Goal: Find specific page/section: Find specific page/section

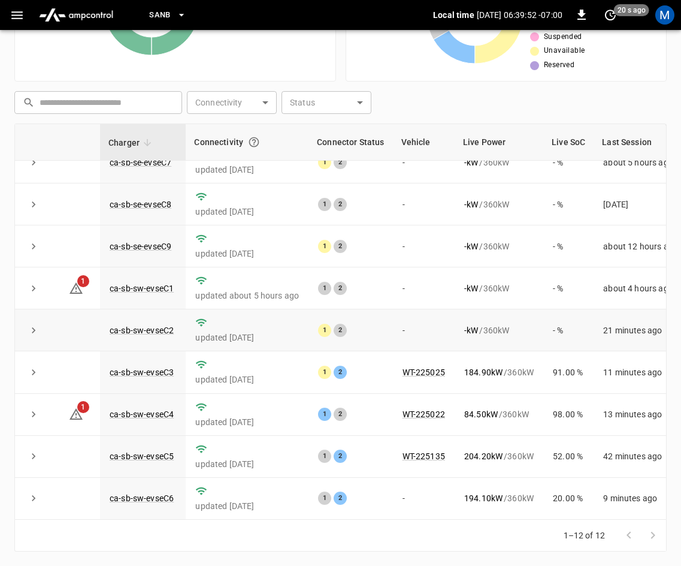
scroll to position [159, 0]
click at [163, 407] on link "ca-sb-sw-evseC4" at bounding box center [141, 414] width 69 height 14
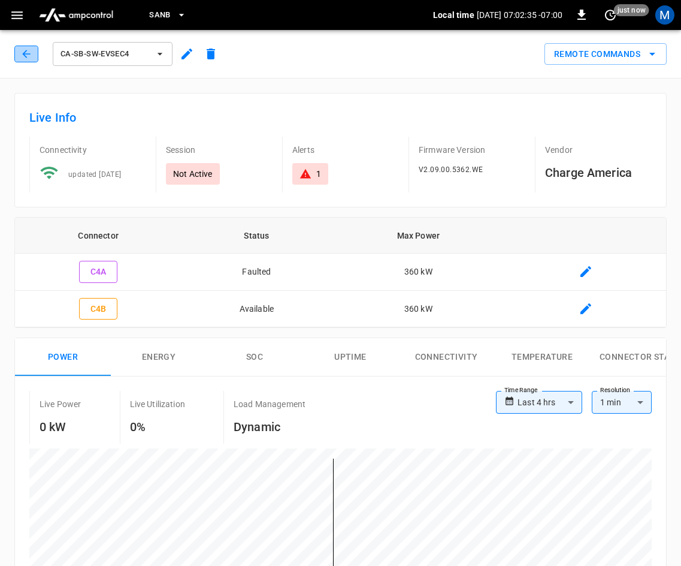
click at [23, 55] on icon "button" at bounding box center [26, 54] width 12 height 12
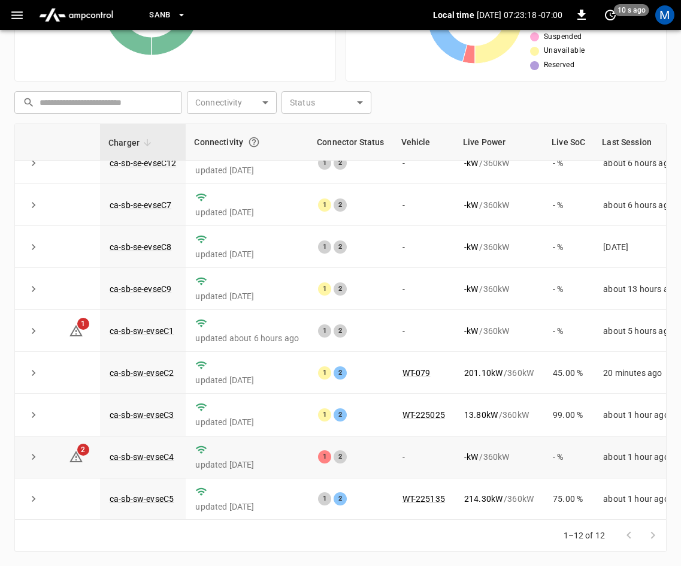
scroll to position [159, 0]
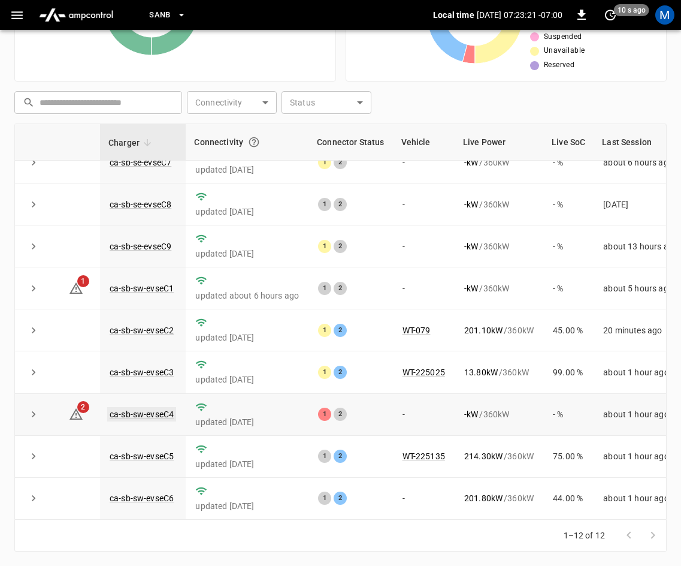
click at [155, 407] on link "ca-sb-sw-evseC4" at bounding box center [141, 414] width 69 height 14
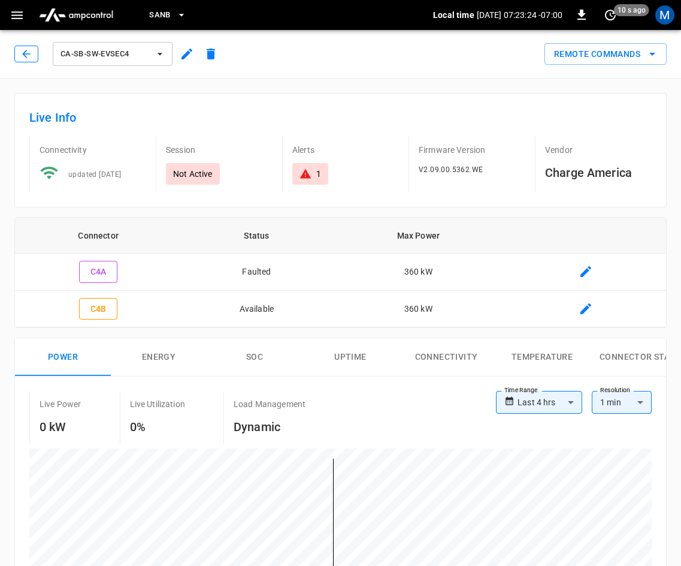
click at [27, 55] on icon "button" at bounding box center [26, 54] width 12 height 12
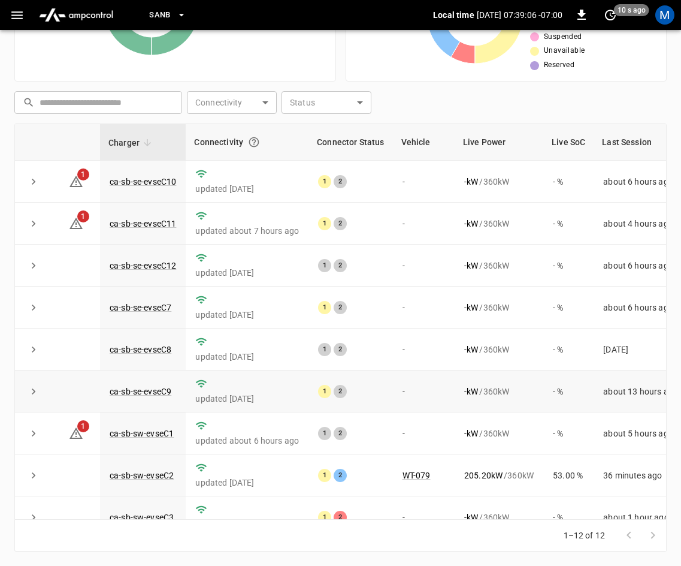
scroll to position [159, 0]
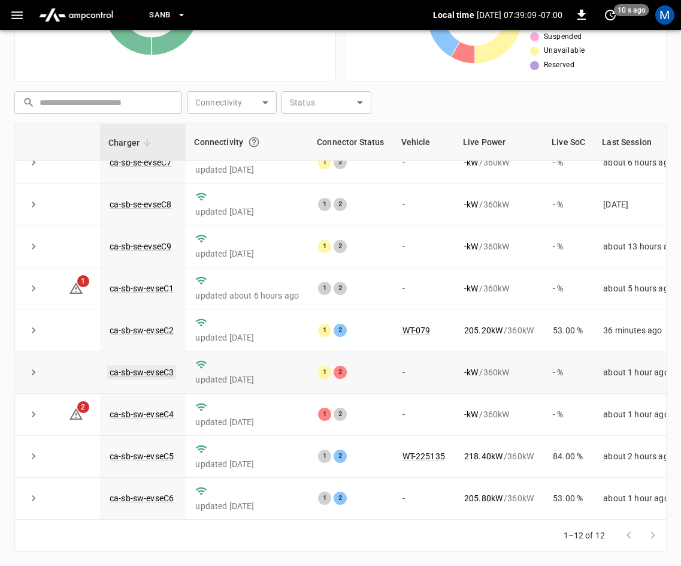
click at [138, 365] on link "ca-sb-sw-evseC3" at bounding box center [141, 372] width 69 height 14
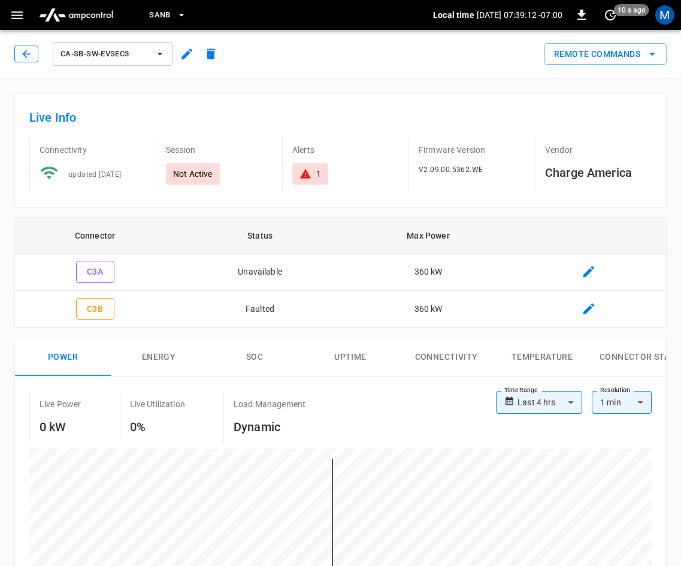
click at [28, 56] on icon "button" at bounding box center [26, 54] width 12 height 12
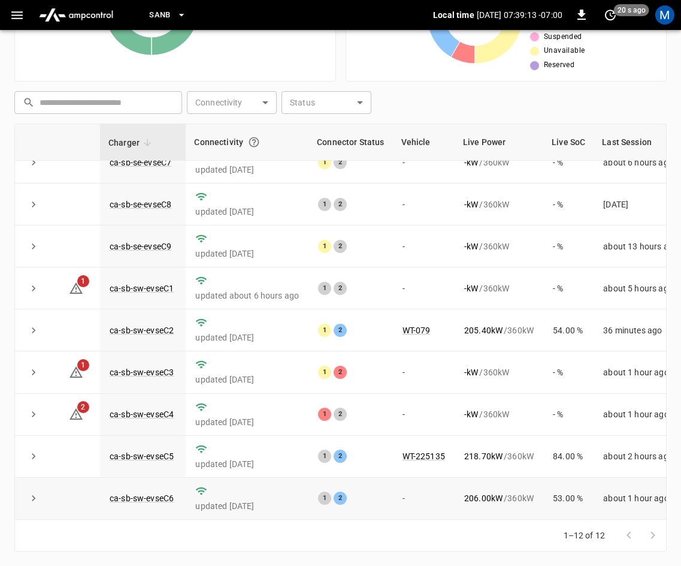
scroll to position [159, 0]
click at [132, 414] on td "ca-sb-sw-evseC4" at bounding box center [143, 415] width 86 height 42
click at [159, 407] on link "ca-sb-sw-evseC4" at bounding box center [141, 414] width 69 height 14
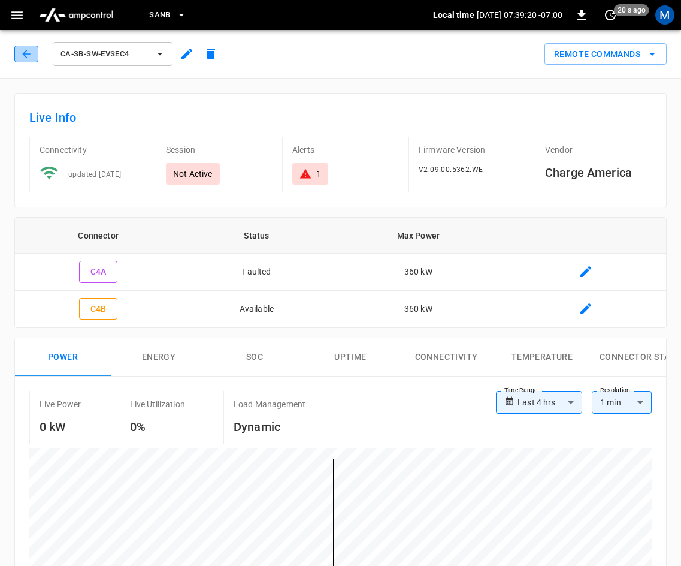
click at [25, 52] on icon "button" at bounding box center [26, 54] width 12 height 12
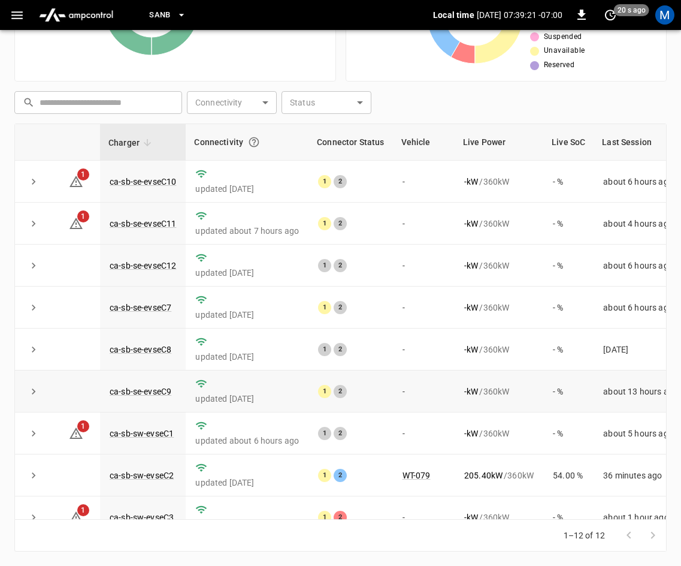
scroll to position [159, 0]
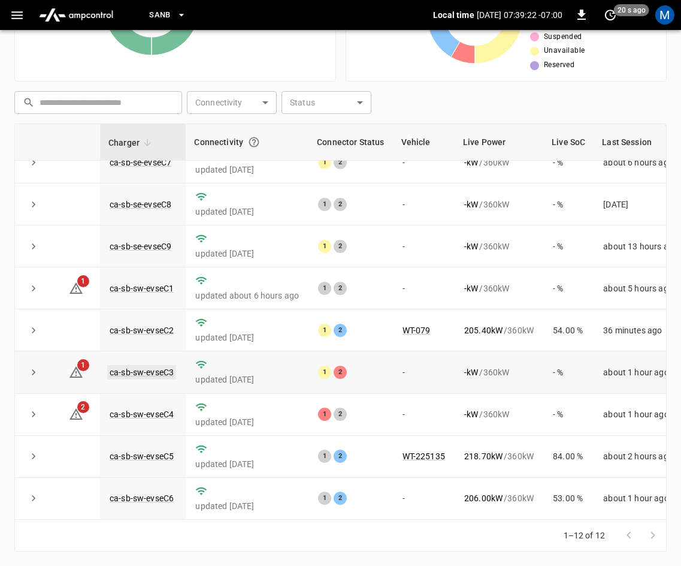
click at [156, 365] on link "ca-sb-sw-evseC3" at bounding box center [141, 372] width 69 height 14
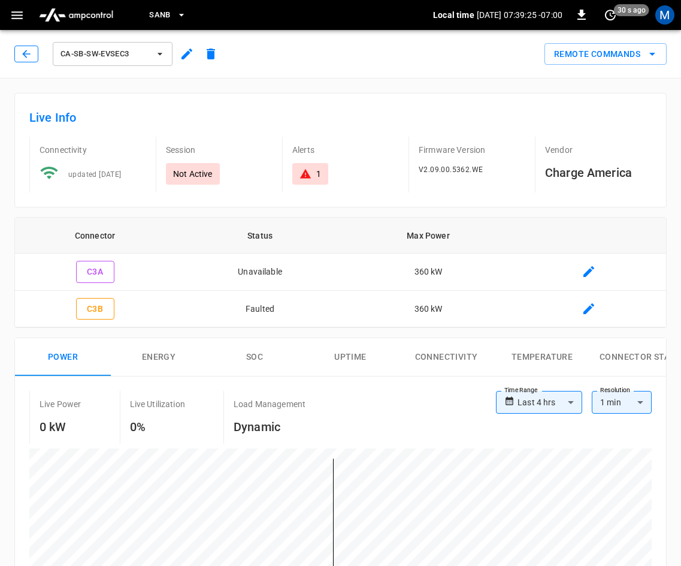
click at [32, 52] on button "button" at bounding box center [26, 54] width 24 height 17
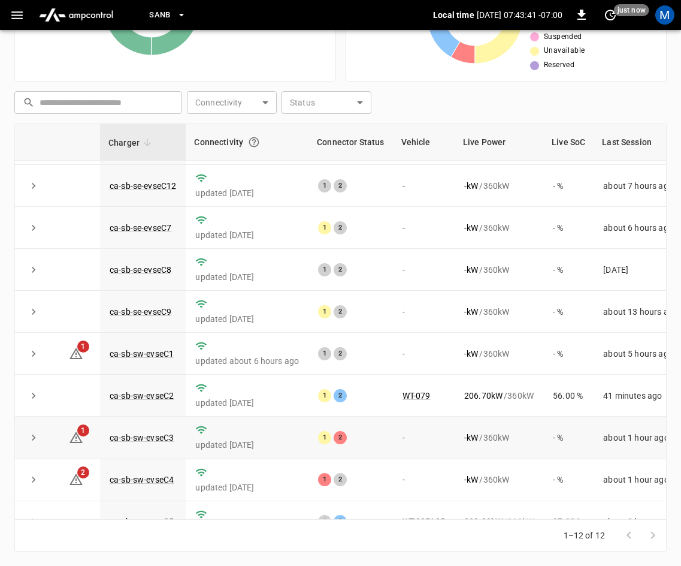
scroll to position [159, 0]
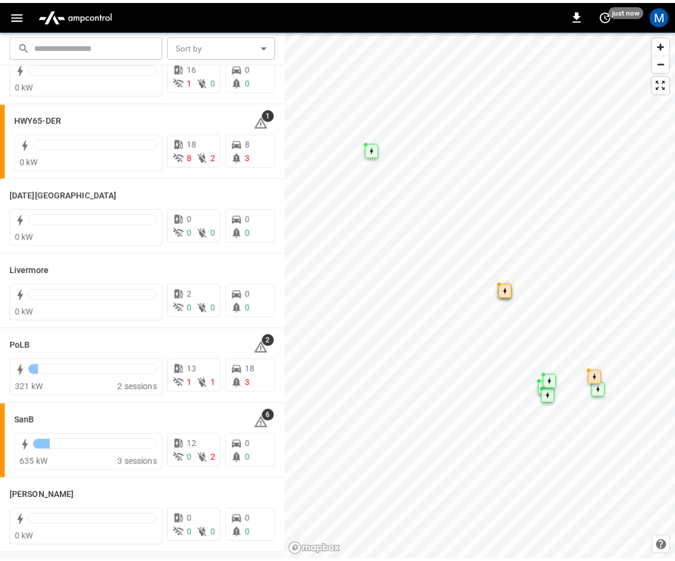
scroll to position [180, 0]
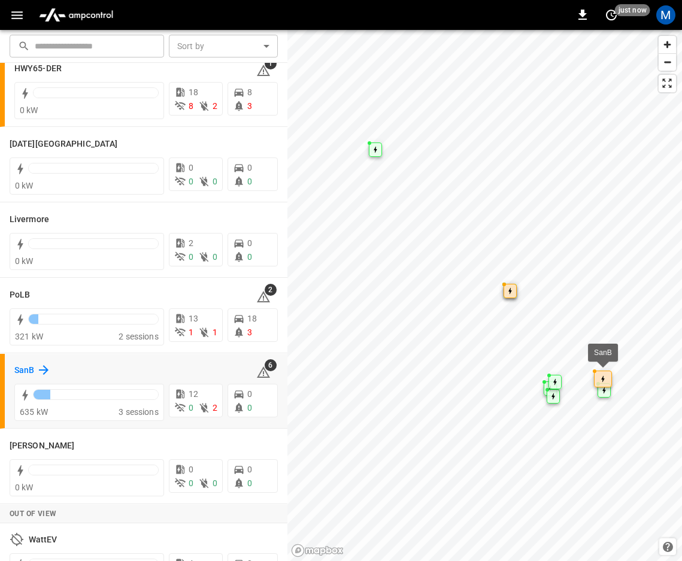
click at [47, 374] on icon at bounding box center [44, 370] width 14 height 14
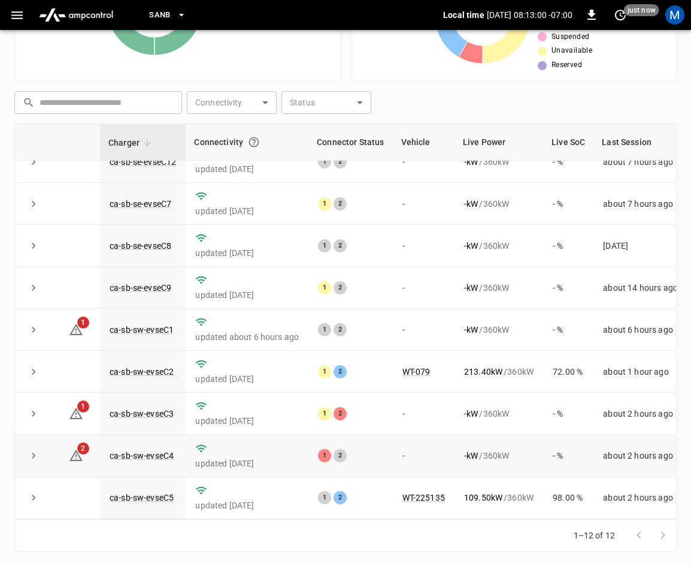
scroll to position [159, 0]
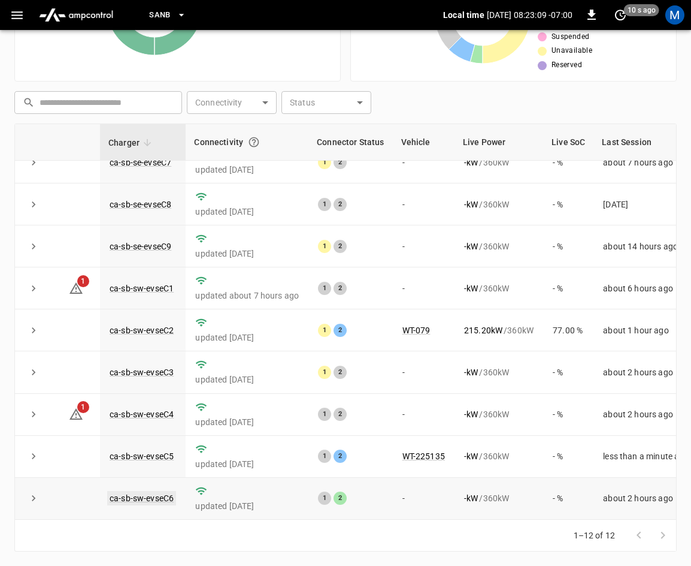
click at [157, 491] on link "ca-sb-sw-evseC6" at bounding box center [141, 498] width 69 height 14
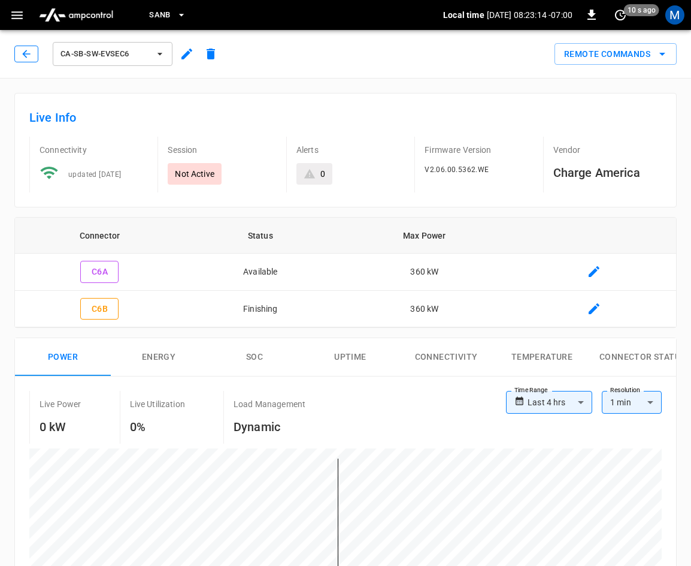
click at [31, 55] on icon "button" at bounding box center [26, 54] width 12 height 12
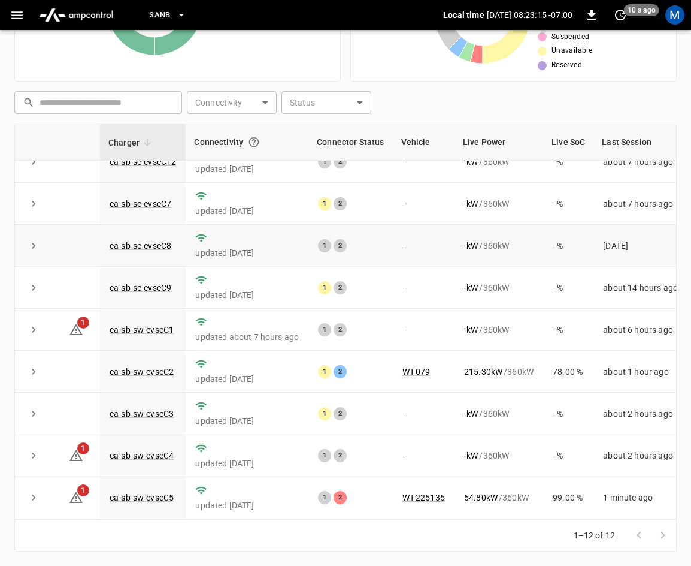
scroll to position [159, 0]
